Goal: Task Accomplishment & Management: Manage account settings

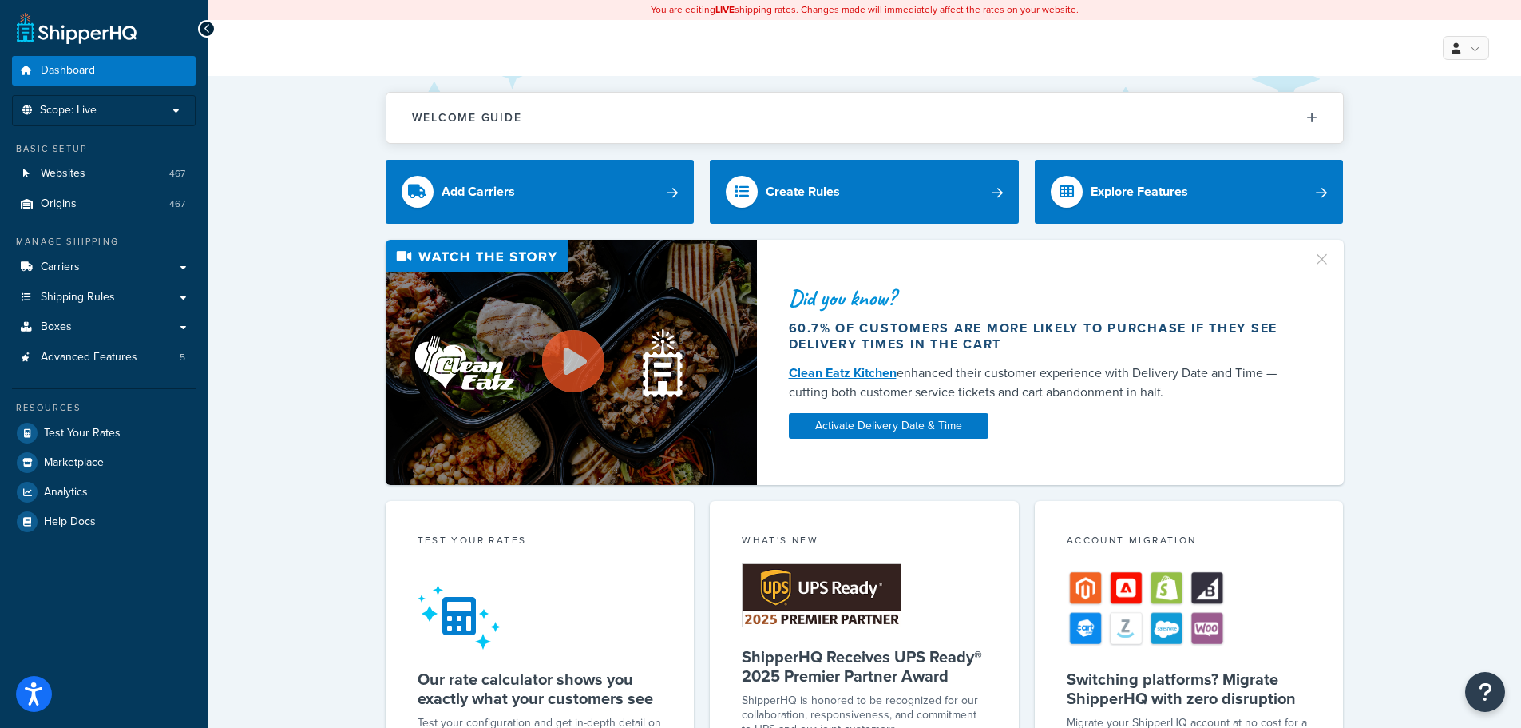
click at [1094, 291] on div "Did you know?" at bounding box center [1041, 298] width 505 height 22
click at [81, 173] on span "Websites" at bounding box center [63, 174] width 45 height 14
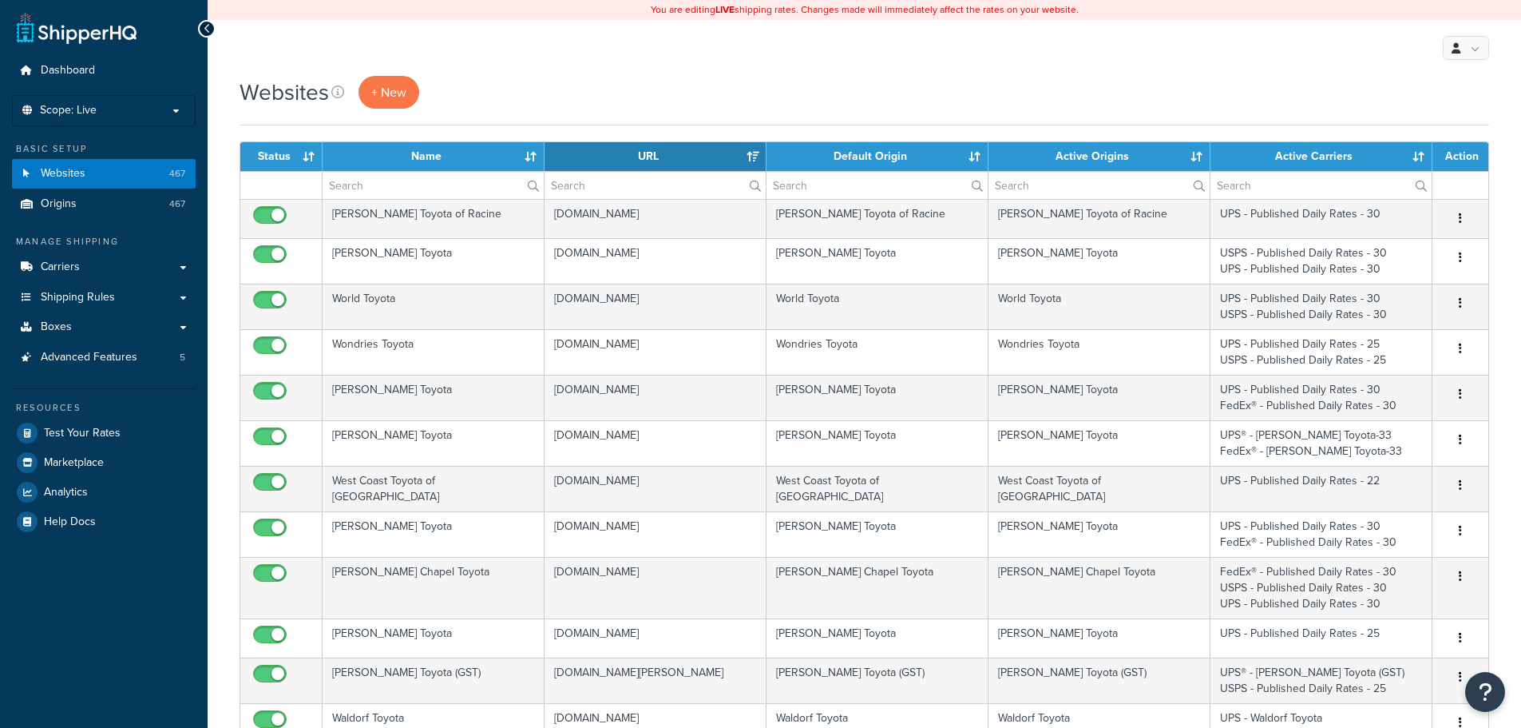
select select "15"
click at [1029, 190] on input "text" at bounding box center [1099, 185] width 221 height 27
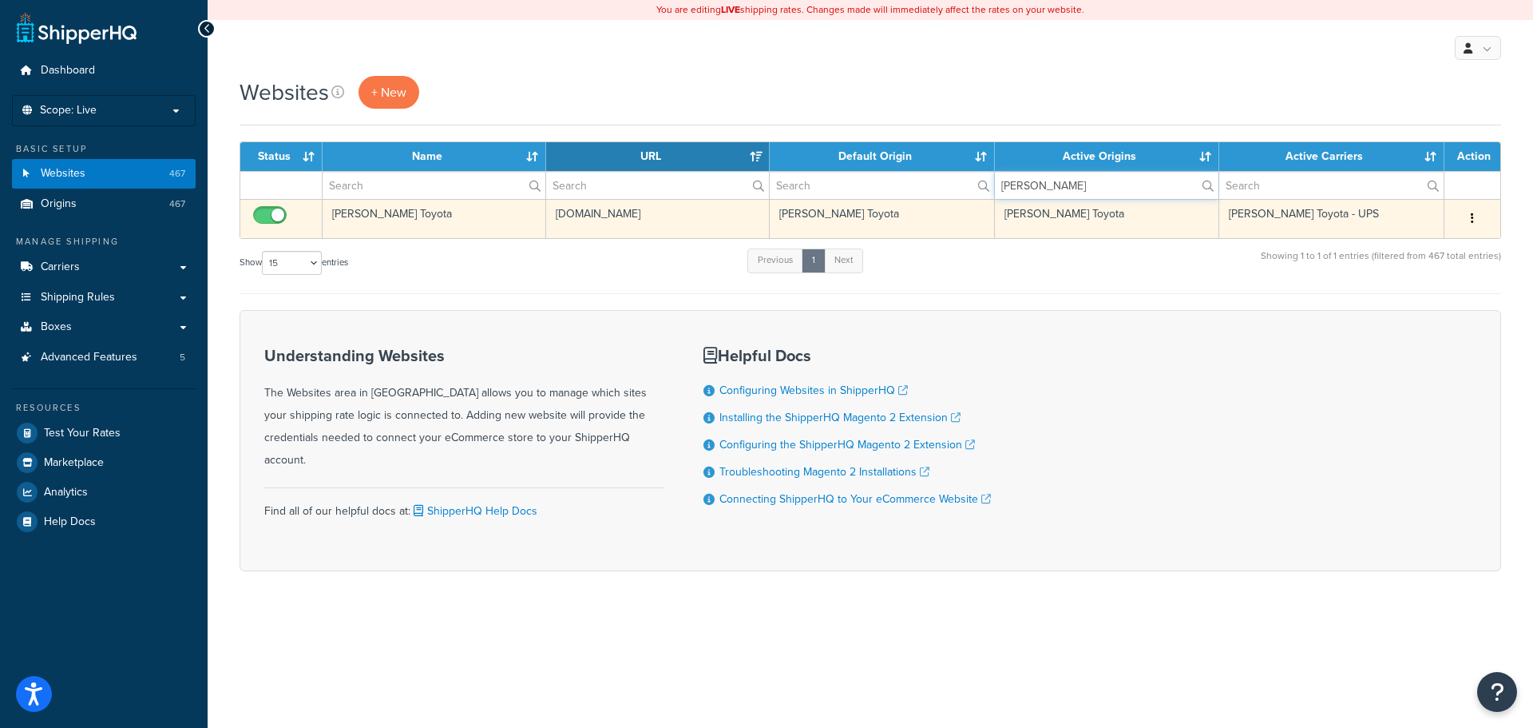
type input "harr"
click at [370, 214] on td "Harr Toyota" at bounding box center [435, 218] width 224 height 39
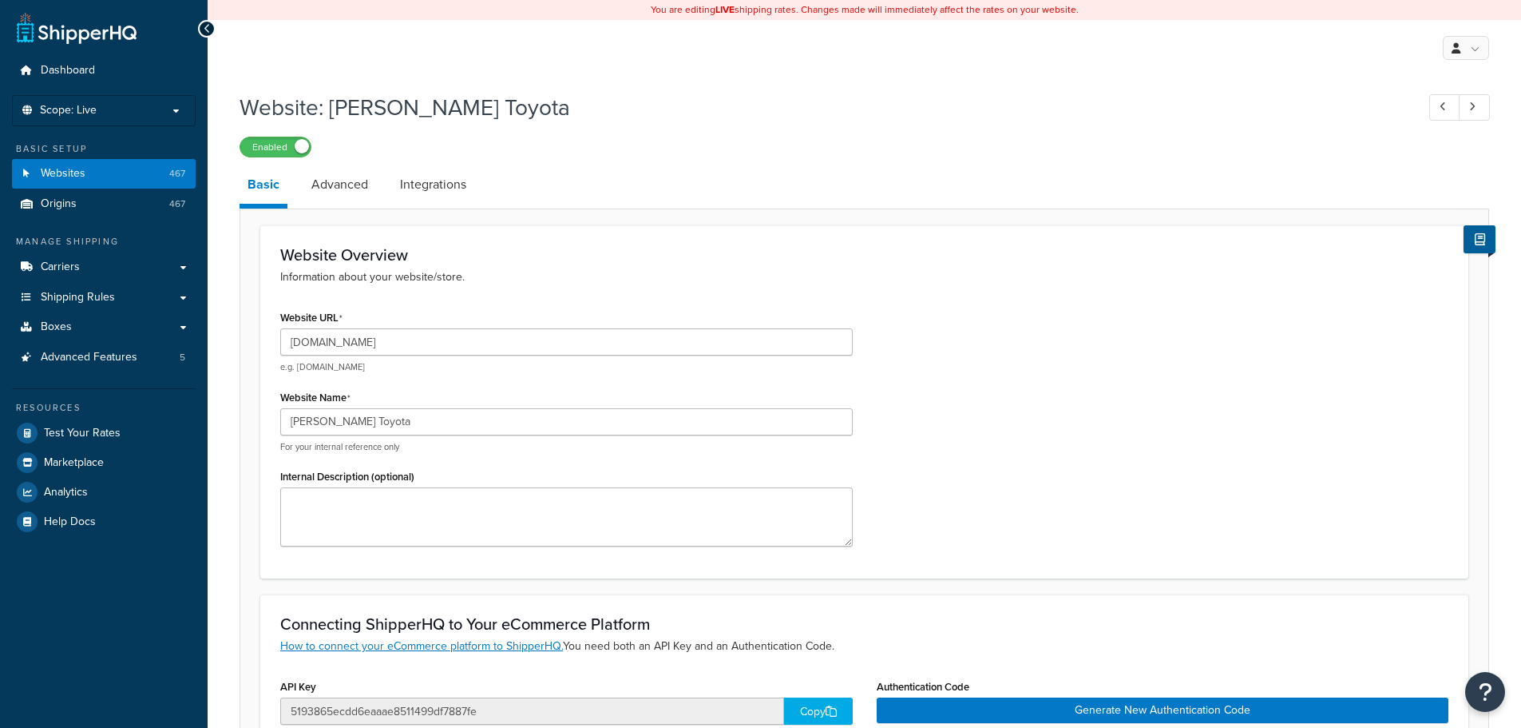
select select "101058"
click at [346, 179] on link "Advanced" at bounding box center [339, 184] width 73 height 38
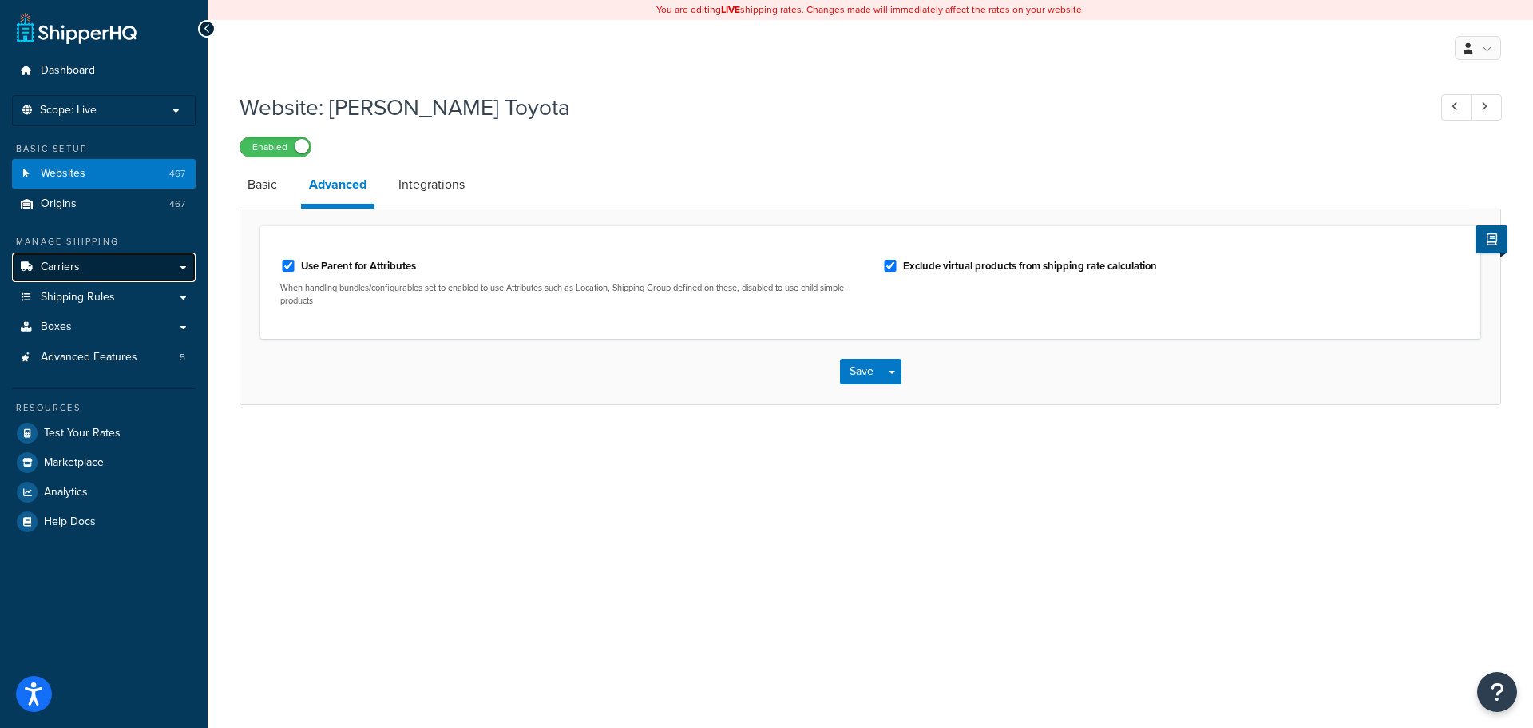
click at [89, 262] on link "Carriers" at bounding box center [104, 267] width 184 height 30
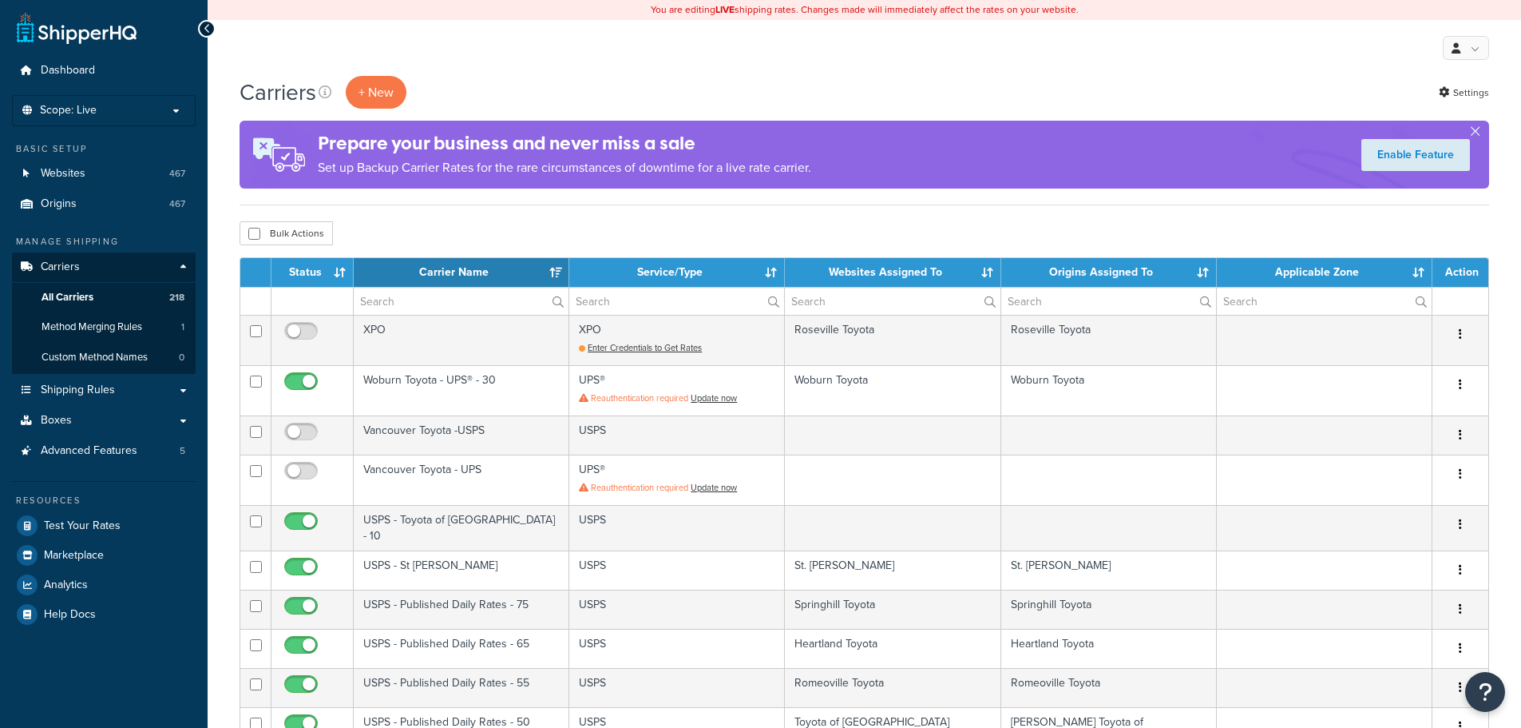
select select "15"
click at [834, 299] on input "text" at bounding box center [892, 300] width 215 height 27
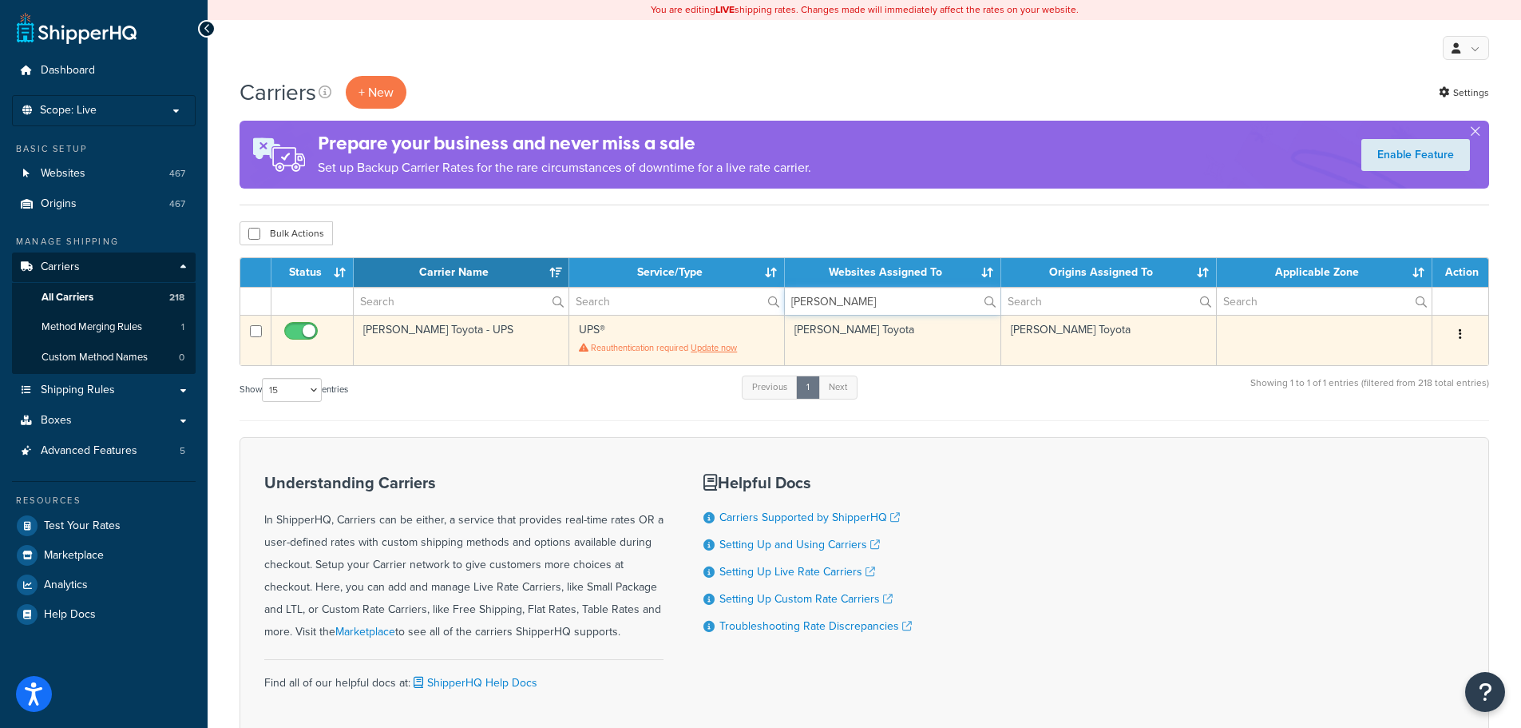
type input "harr"
